Goal: Transaction & Acquisition: Purchase product/service

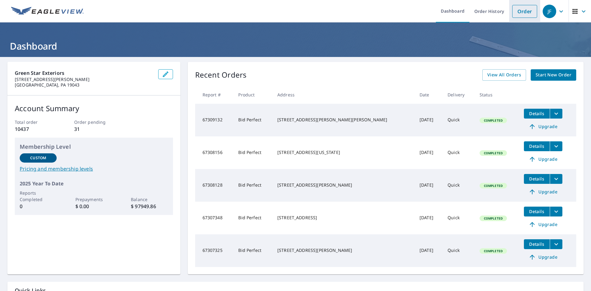
click at [519, 11] on link "Order" at bounding box center [524, 11] width 25 height 13
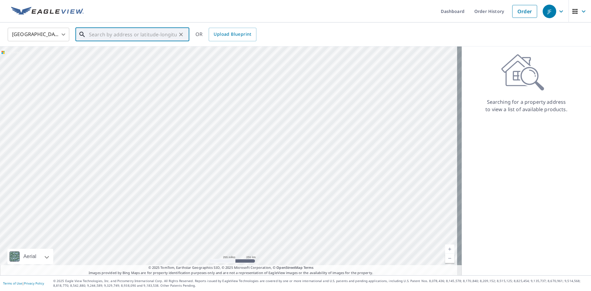
paste input "[STREET_ADDRESS]"
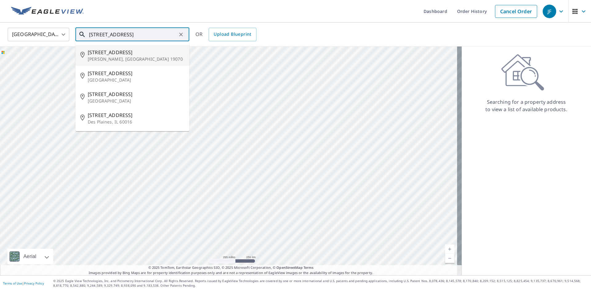
click at [144, 54] on span "[STREET_ADDRESS]" at bounding box center [136, 52] width 97 height 7
type input "[STREET_ADDRESS][PERSON_NAME]"
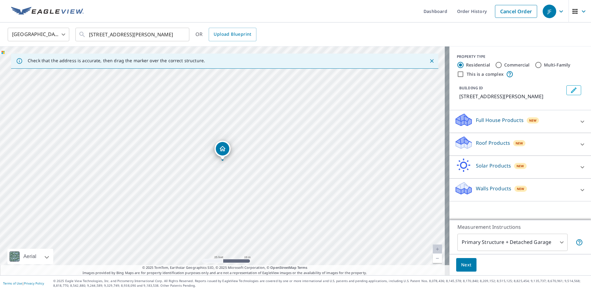
click at [223, 146] on icon "Dropped pin, building 1, Residential property, 818 Rose Ave Morton, PA 19070" at bounding box center [222, 148] width 7 height 7
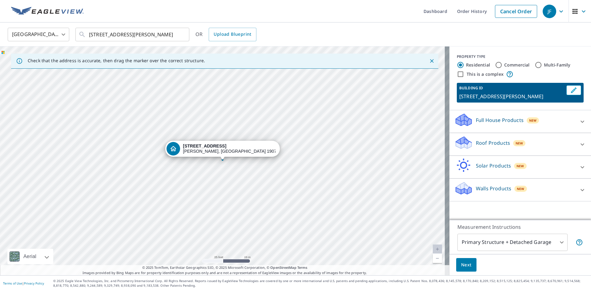
click at [580, 144] on icon at bounding box center [581, 144] width 7 height 7
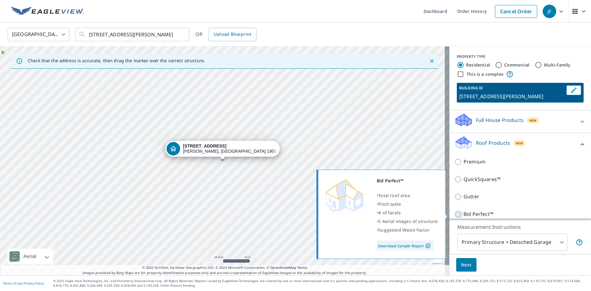
click at [454, 212] on input "Bid Perfect™" at bounding box center [458, 213] width 9 height 7
checkbox input "true"
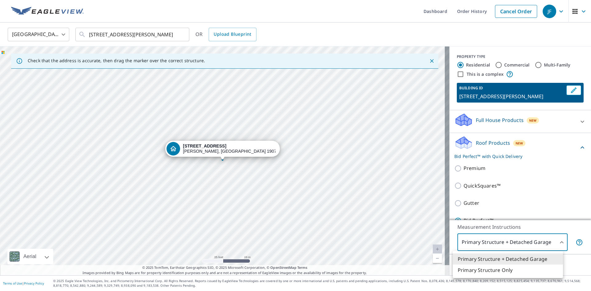
click at [555, 240] on body "JF JF Dashboard Order History Cancel Order JF [GEOGRAPHIC_DATA] [GEOGRAPHIC_DAT…" at bounding box center [295, 145] width 591 height 291
click at [504, 269] on li "Primary Structure Only" at bounding box center [508, 269] width 110 height 11
type input "2"
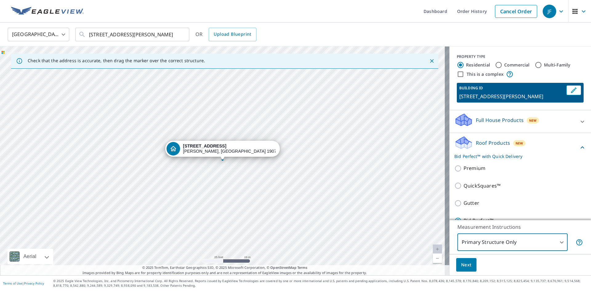
click at [461, 263] on span "Next" at bounding box center [466, 265] width 10 height 8
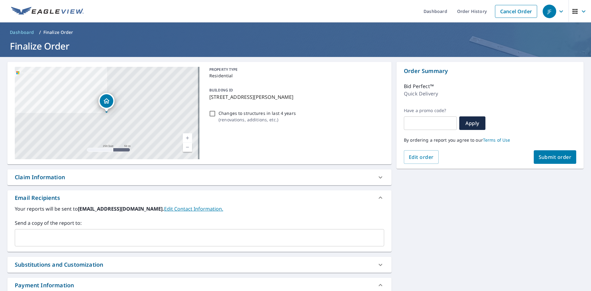
drag, startPoint x: 155, startPoint y: 245, endPoint x: 95, endPoint y: 235, distance: 60.5
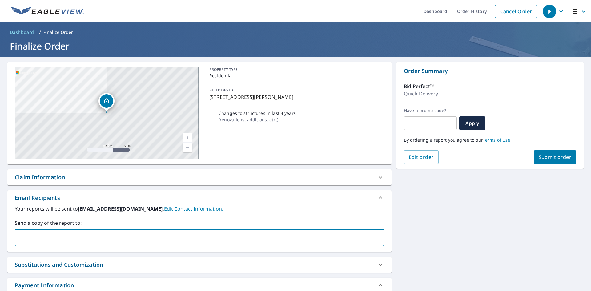
paste input "[EMAIL_ADDRESS][DOMAIN_NAME]"
type input "[EMAIL_ADDRESS][DOMAIN_NAME]"
click at [561, 157] on span "Submit order" at bounding box center [554, 157] width 33 height 7
